Goal: Navigation & Orientation: Find specific page/section

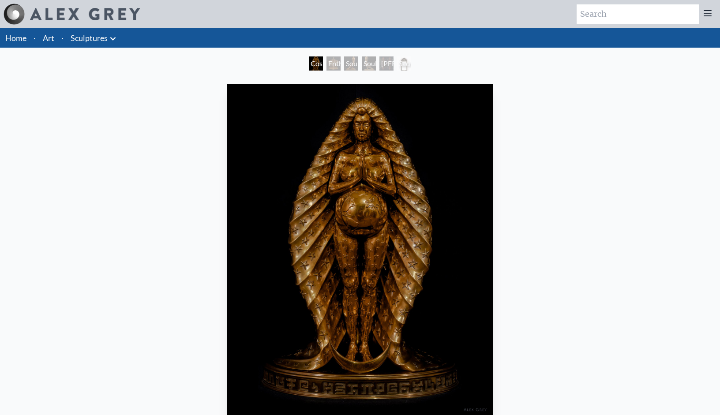
click at [332, 58] on div "Entheurn" at bounding box center [334, 63] width 14 height 14
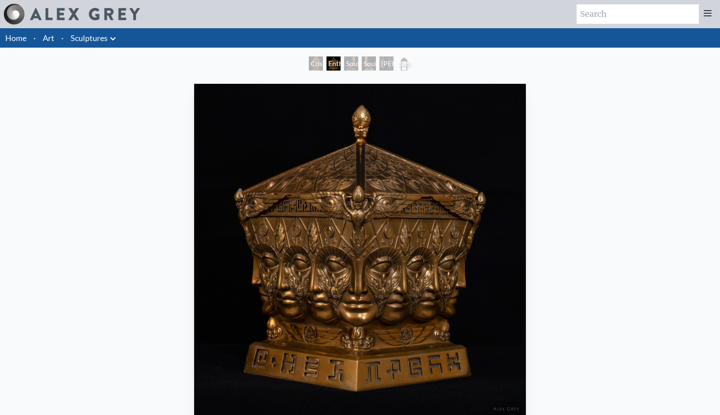
click at [356, 61] on div "Soulbird" at bounding box center [351, 63] width 14 height 14
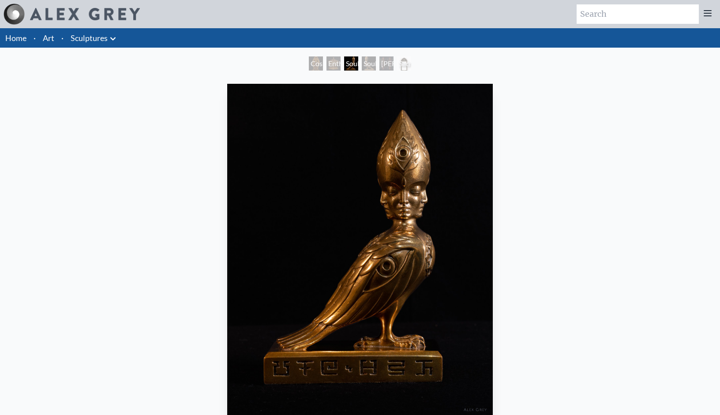
click at [309, 61] on div "Cosmic Mother" at bounding box center [316, 63] width 14 height 14
